Goal: Information Seeking & Learning: Learn about a topic

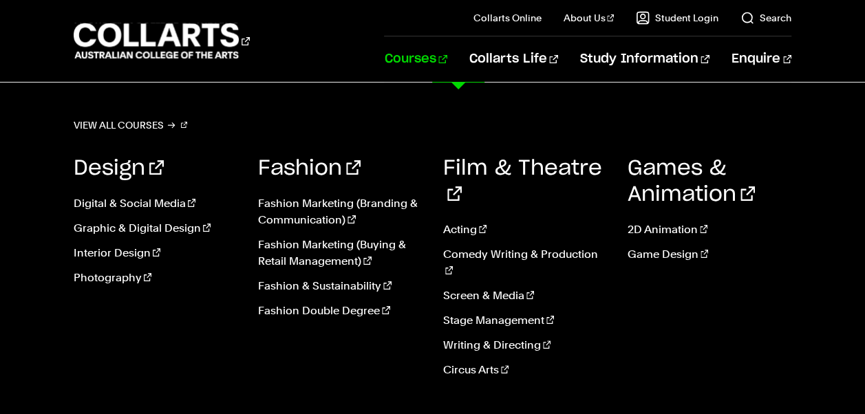
click at [447, 61] on link "Courses" at bounding box center [415, 58] width 63 height 45
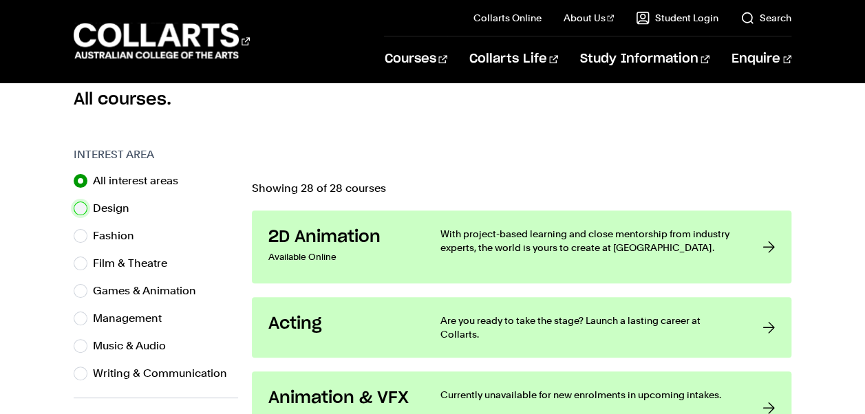
click at [81, 205] on input "Design" at bounding box center [81, 209] width 14 height 14
radio input "true"
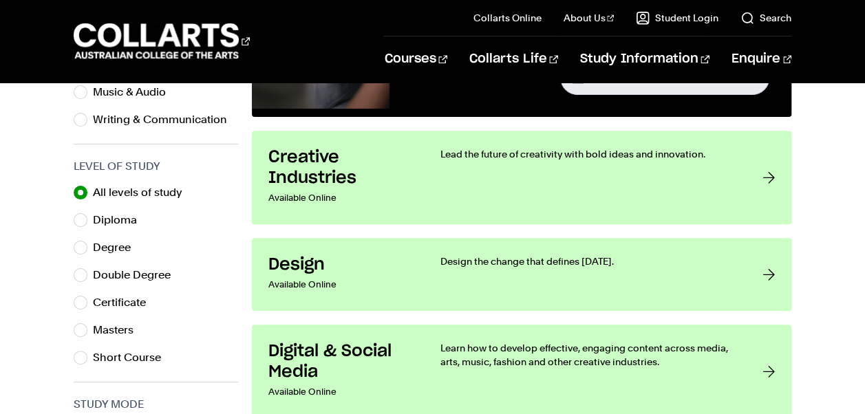
scroll to position [641, 0]
